Goal: Task Accomplishment & Management: Use online tool/utility

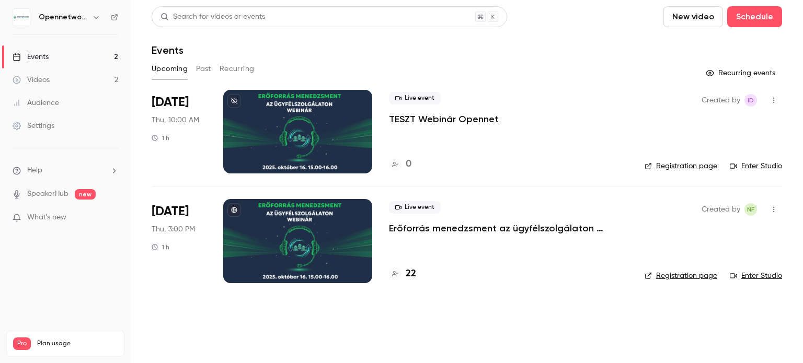
click at [329, 121] on div at bounding box center [297, 132] width 149 height 84
click at [761, 164] on link "Enter Studio" at bounding box center [756, 166] width 52 height 10
